Goal: Task Accomplishment & Management: Manage account settings

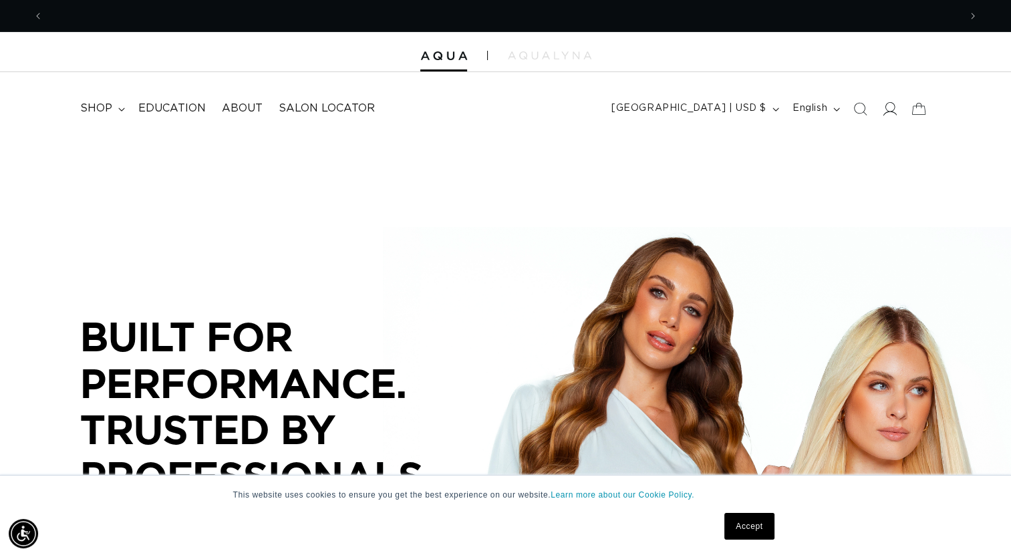
scroll to position [0, 916]
click at [891, 106] on icon at bounding box center [889, 109] width 14 height 14
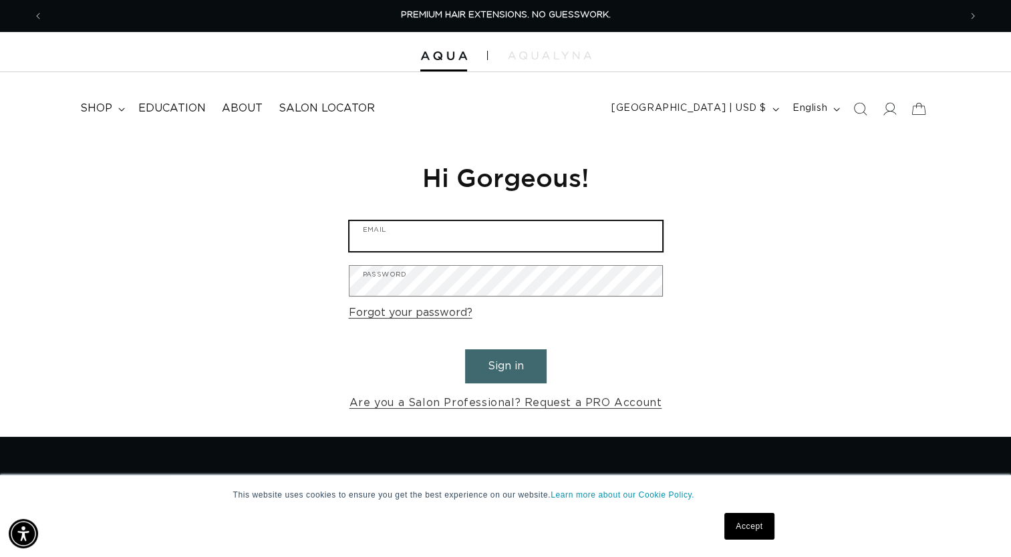
click at [499, 224] on input "Email" at bounding box center [505, 236] width 313 height 30
type input "krystaldoheny79@gmail.com"
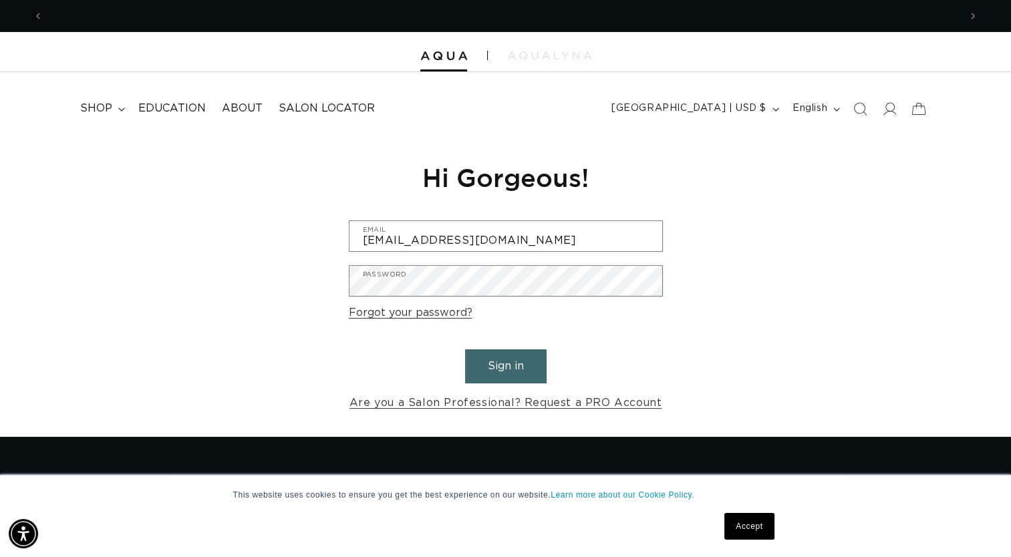
scroll to position [0, 1831]
